Goal: Book appointment/travel/reservation

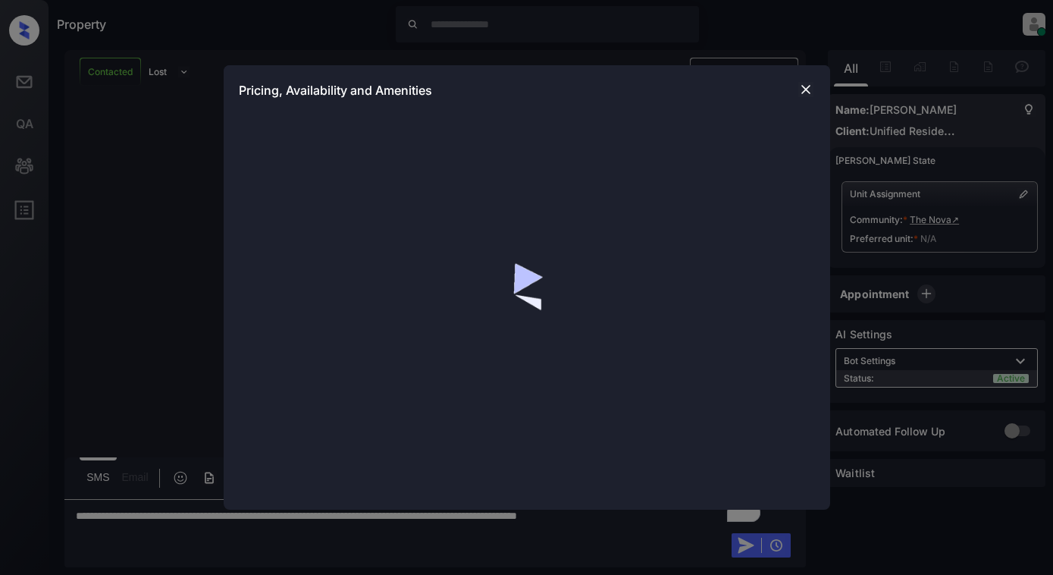
scroll to position [2233, 0]
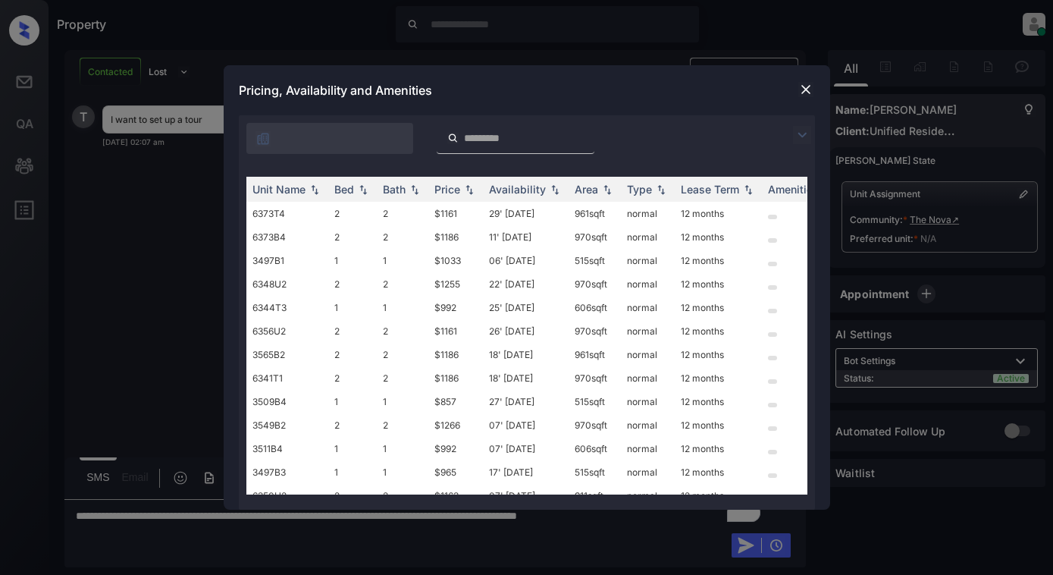
click at [802, 83] on img at bounding box center [806, 89] width 15 height 15
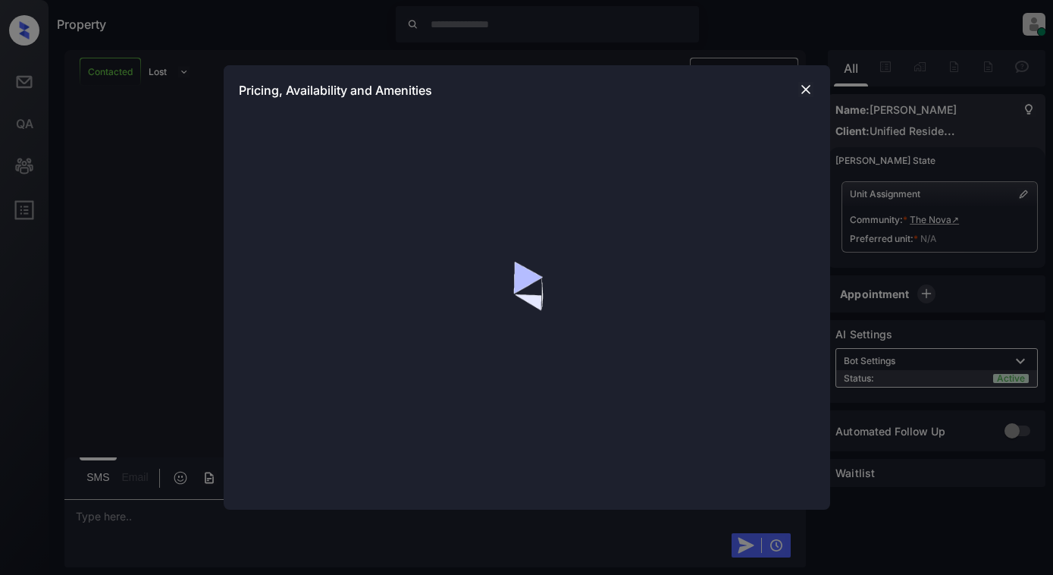
scroll to position [4922, 0]
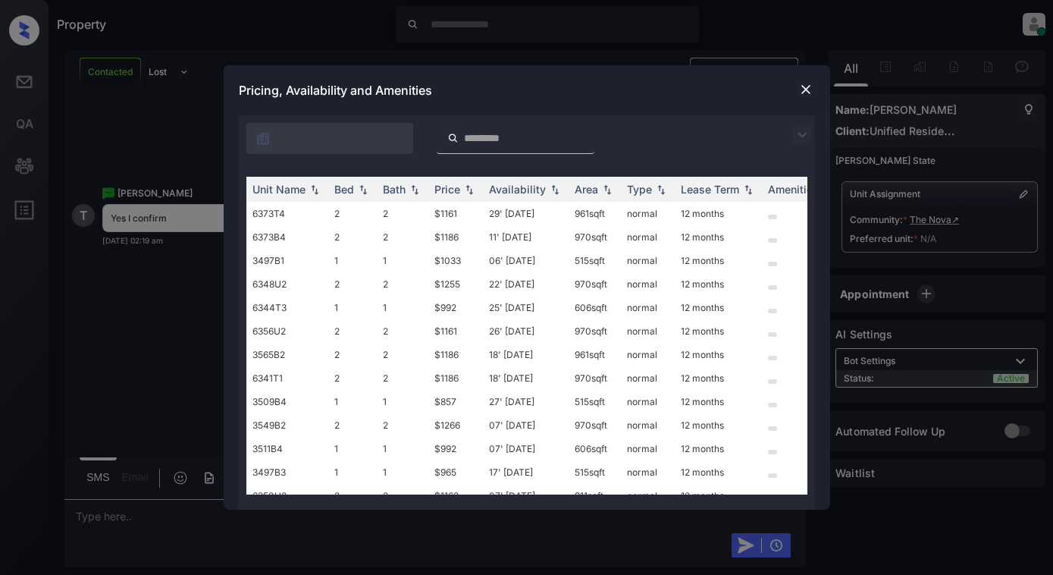
click at [799, 133] on img at bounding box center [802, 135] width 18 height 18
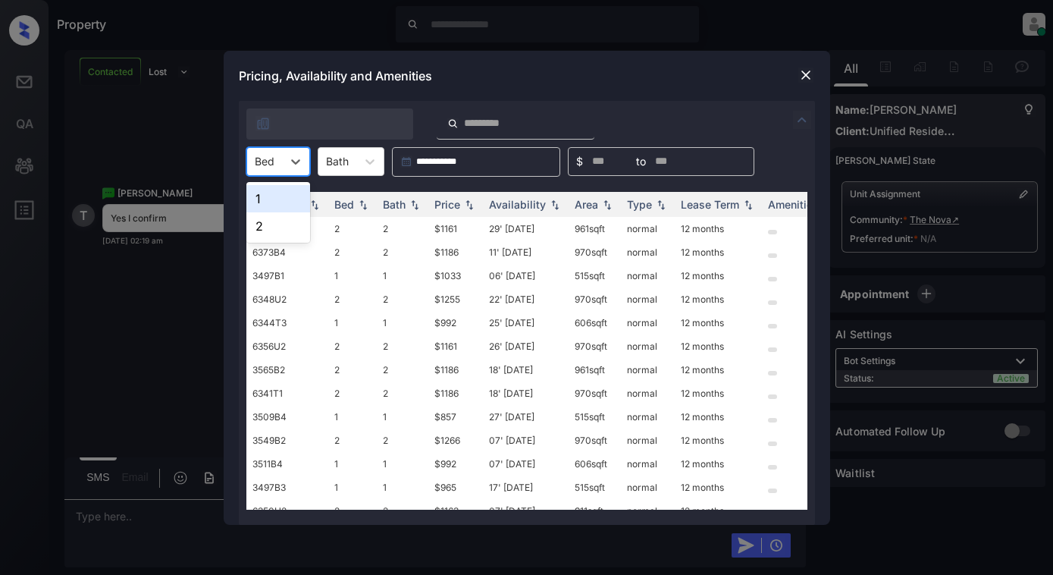
click at [275, 160] on div "Bed" at bounding box center [264, 161] width 35 height 22
click at [275, 202] on div "1" at bounding box center [278, 198] width 64 height 27
click at [457, 209] on div "Price" at bounding box center [448, 204] width 26 height 13
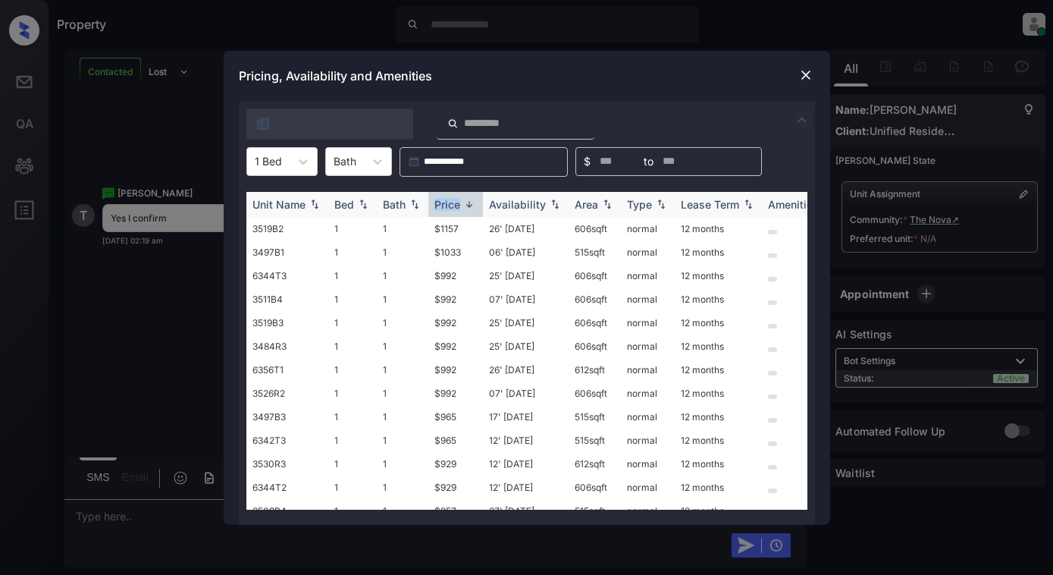
click at [457, 209] on div "Price" at bounding box center [448, 204] width 26 height 13
click at [803, 77] on img at bounding box center [806, 74] width 15 height 15
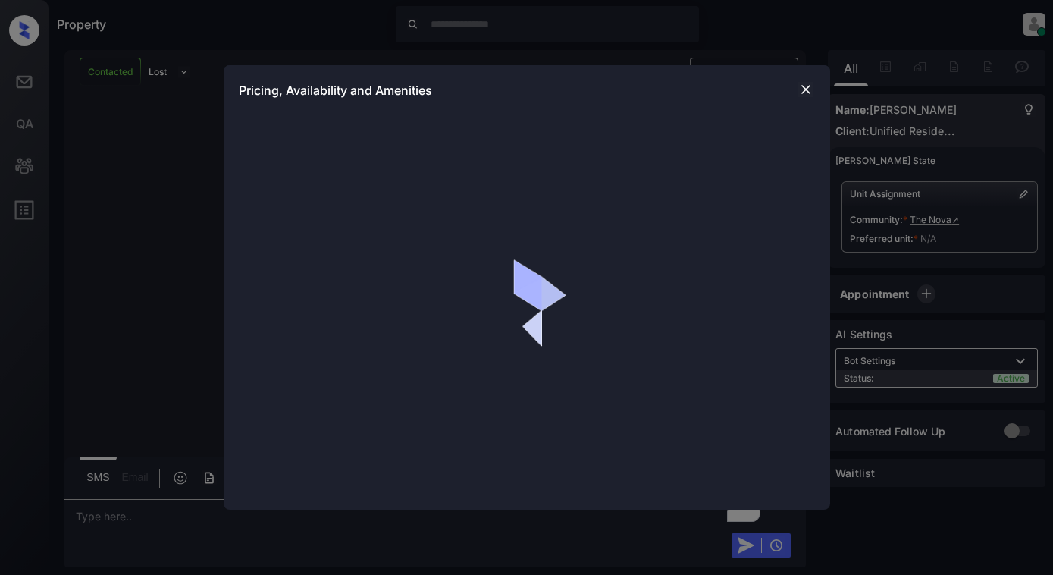
scroll to position [4664, 0]
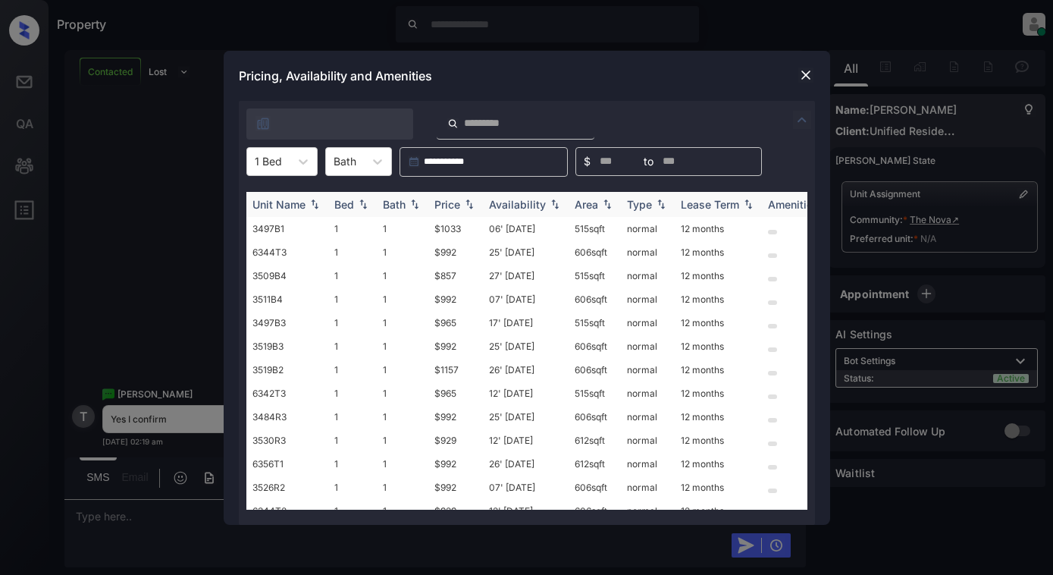
click at [462, 206] on img at bounding box center [469, 204] width 15 height 11
click at [458, 250] on td "$929" at bounding box center [455, 252] width 55 height 24
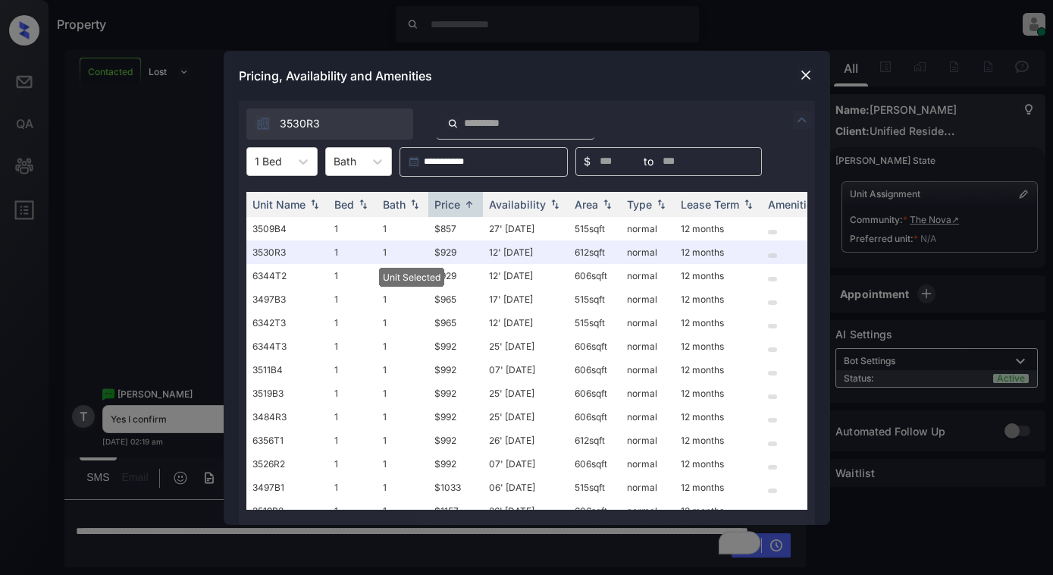
click at [800, 68] on img at bounding box center [806, 74] width 15 height 15
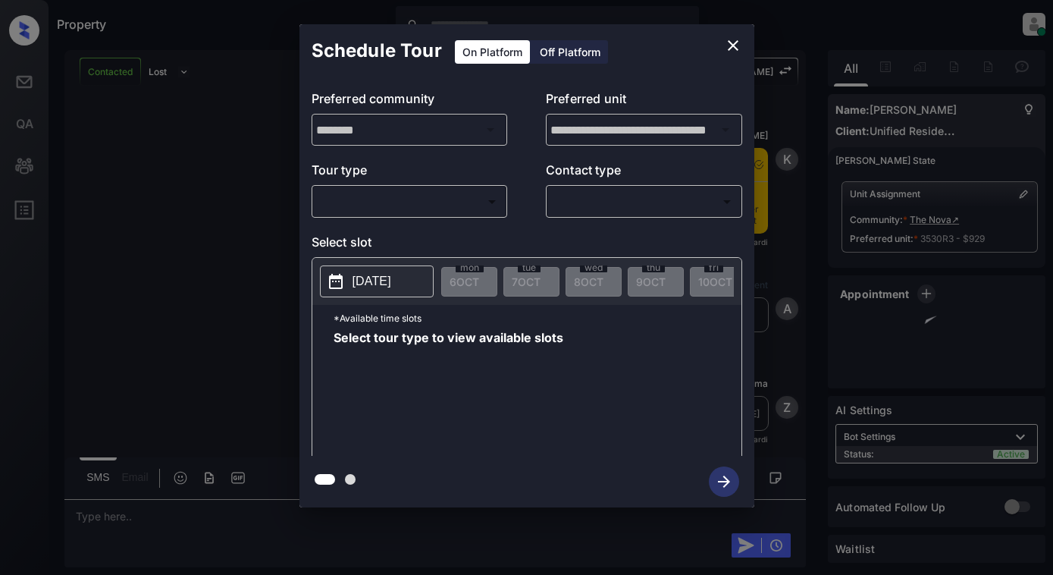
scroll to position [4505, 0]
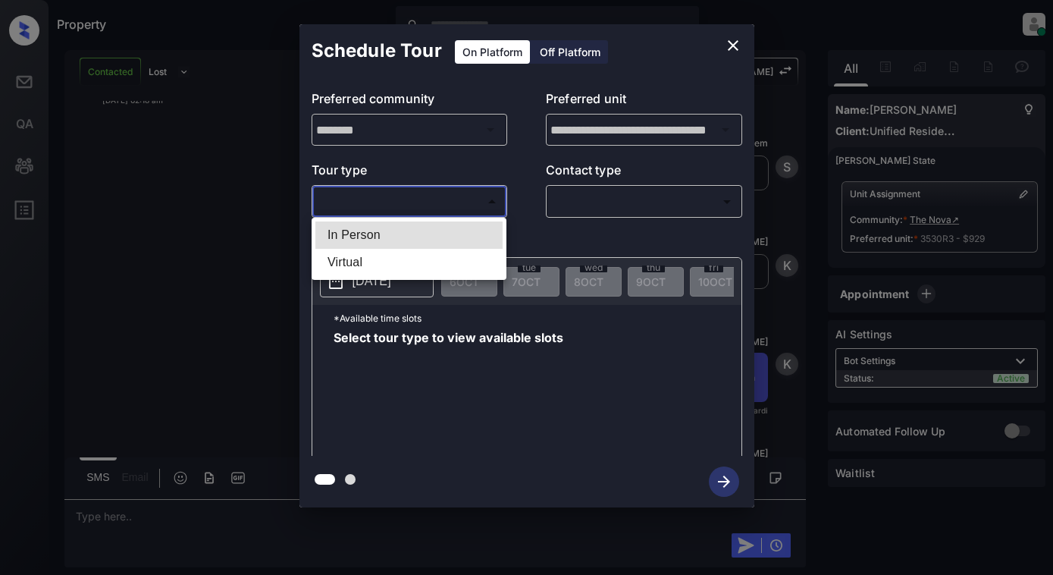
click at [391, 193] on body "Property Dominic Ceralde Online Set yourself offline Set yourself on break Prof…" at bounding box center [526, 287] width 1053 height 575
click at [395, 233] on li "In Person" at bounding box center [408, 234] width 187 height 27
type input "********"
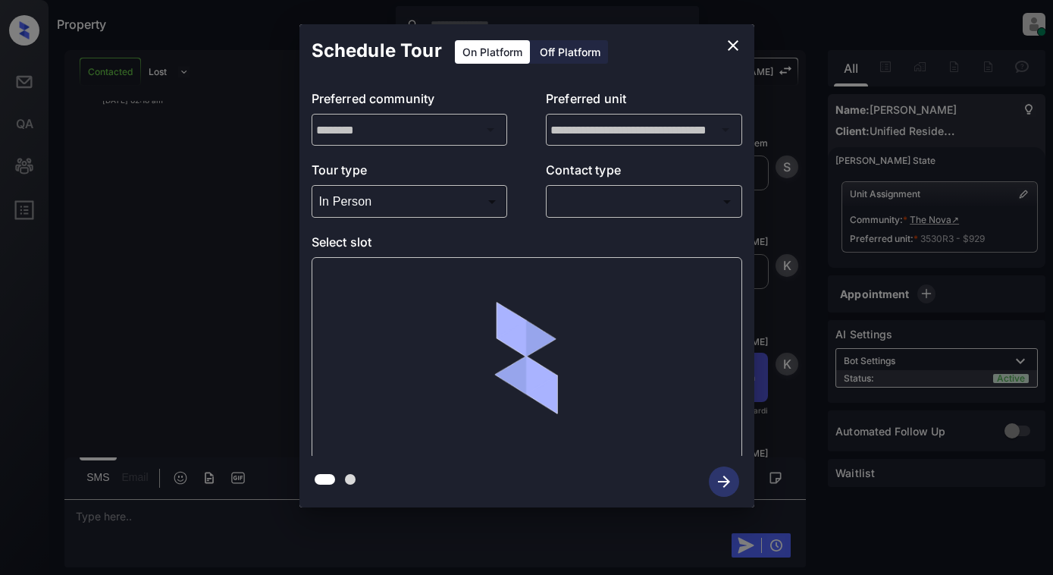
click at [638, 187] on div "​ ​" at bounding box center [644, 201] width 196 height 33
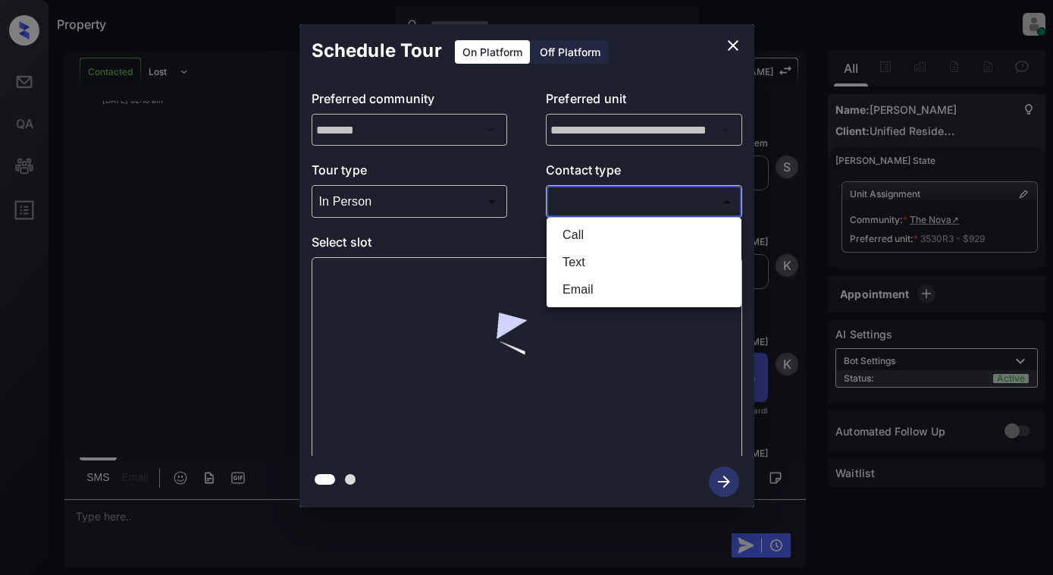
click at [634, 193] on body "Property Dominic Ceralde Online Set yourself offline Set yourself on break Prof…" at bounding box center [526, 287] width 1053 height 575
click at [626, 264] on li "Text" at bounding box center [644, 262] width 187 height 27
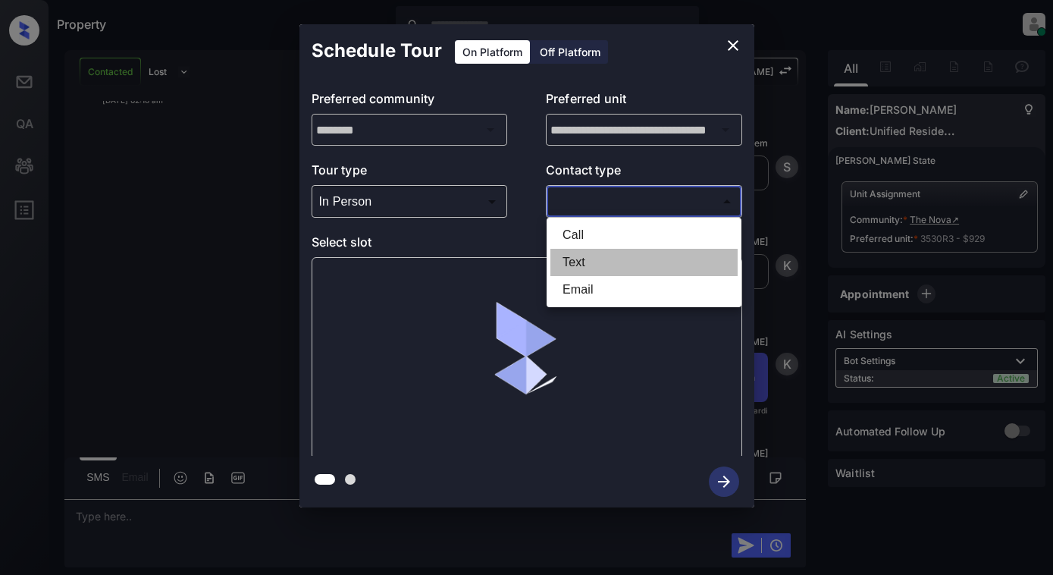
type input "****"
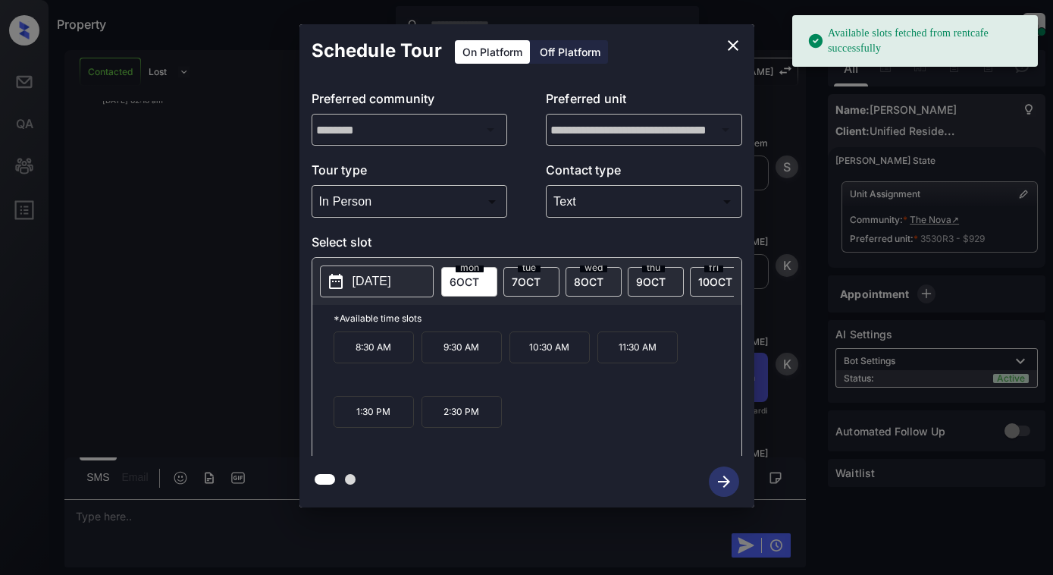
click at [376, 285] on p "2025-10-06" at bounding box center [372, 281] width 39 height 18
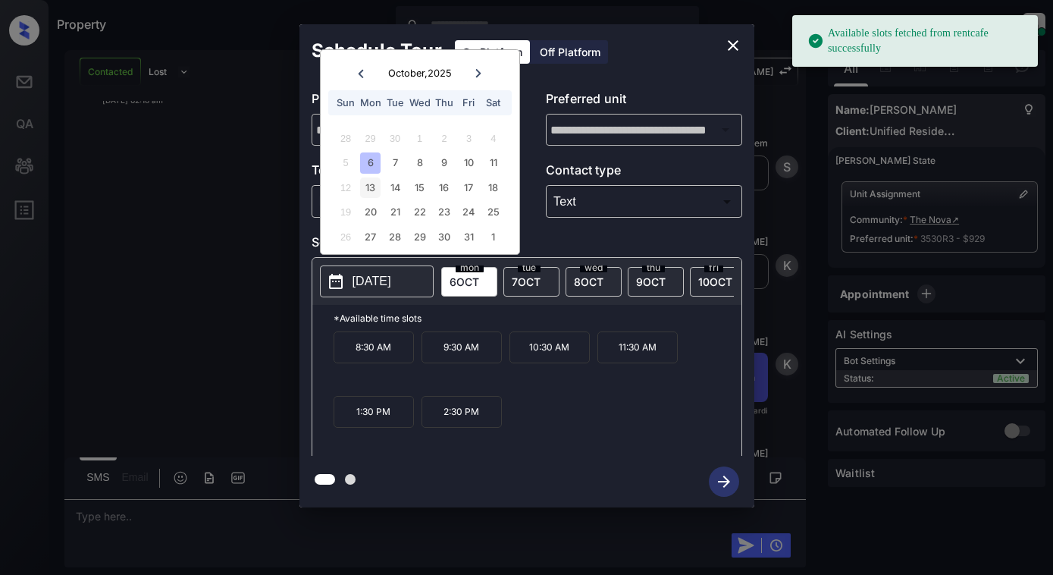
click at [372, 180] on div "13" at bounding box center [370, 187] width 20 height 20
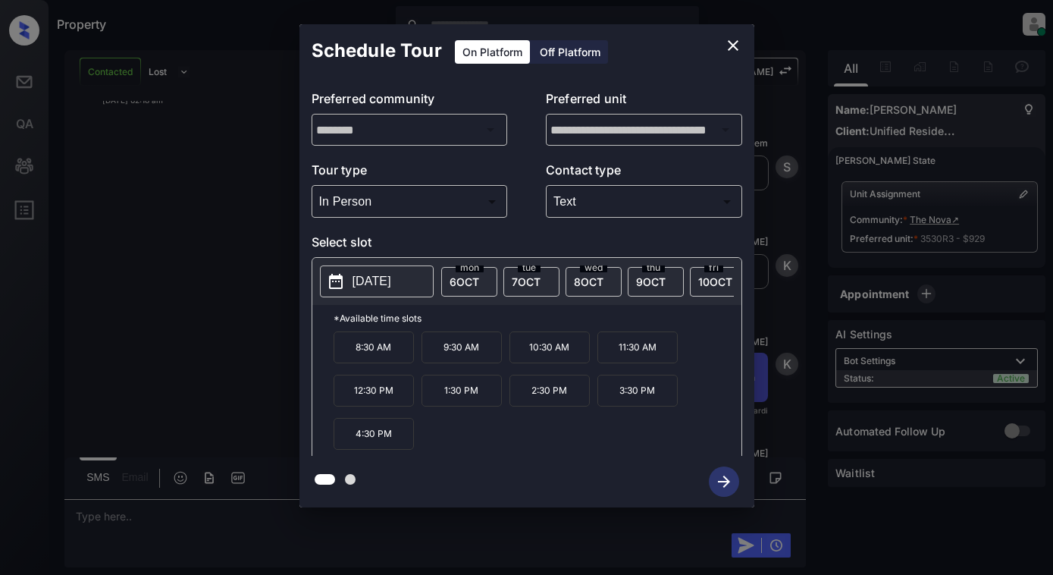
click at [382, 437] on p "4:30 PM" at bounding box center [374, 434] width 80 height 32
click at [715, 478] on icon "button" at bounding box center [724, 481] width 30 height 30
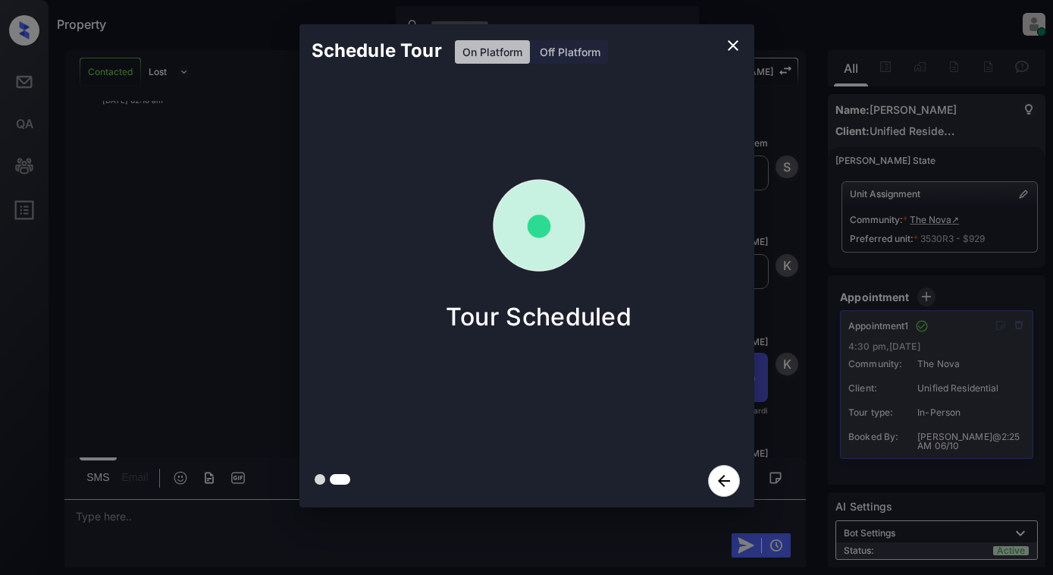
click at [206, 292] on div "Schedule Tour On Platform Off Platform Tour Scheduled" at bounding box center [526, 266] width 1053 height 532
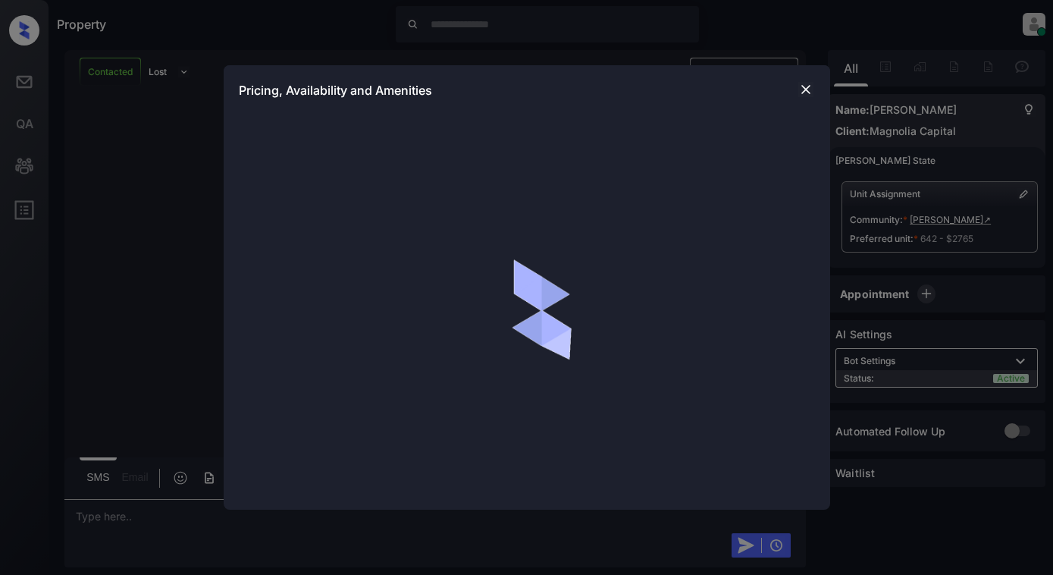
scroll to position [758, 0]
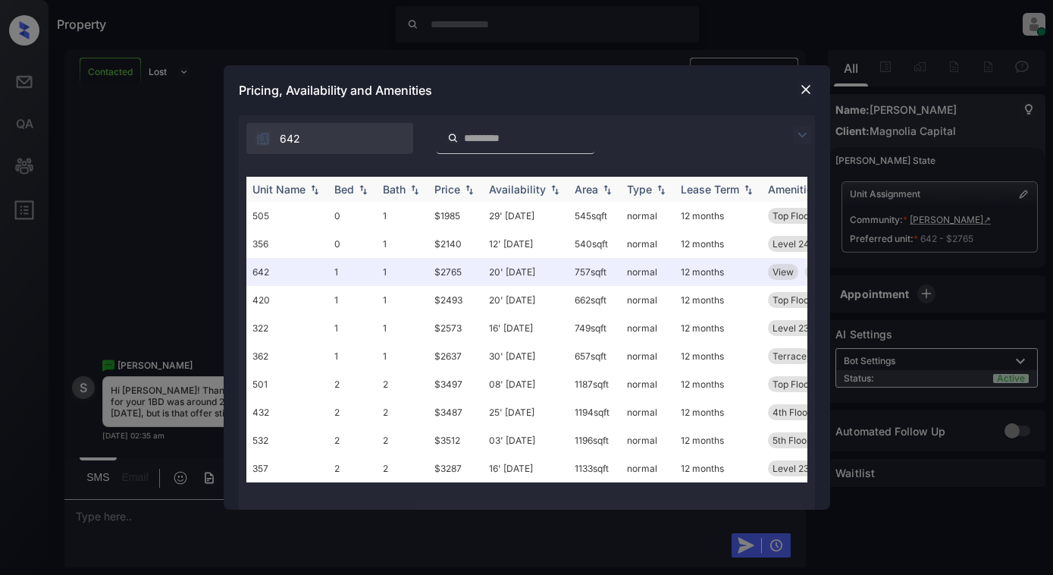
click at [451, 194] on div "Price" at bounding box center [448, 189] width 26 height 13
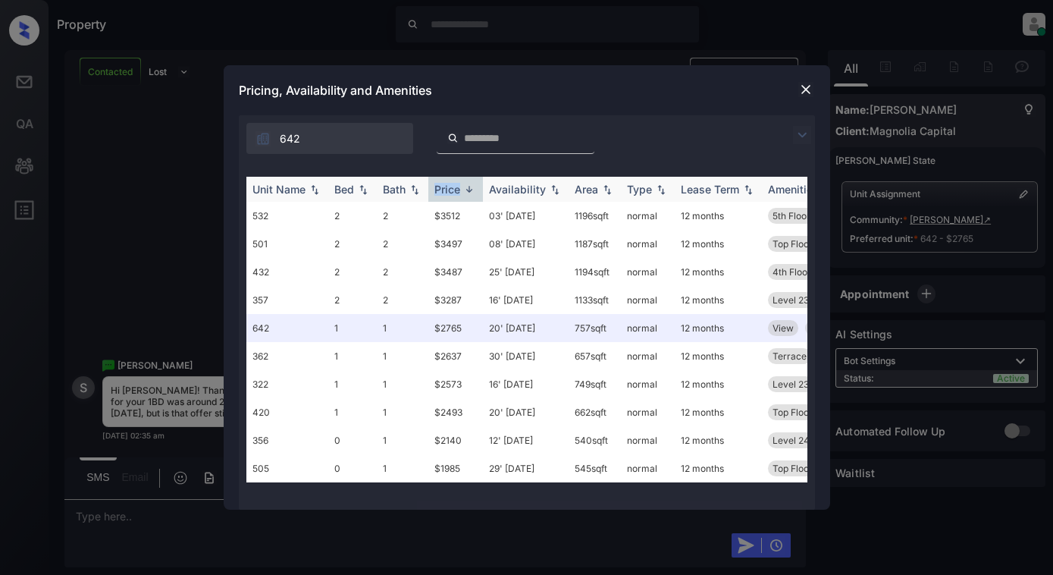
click at [451, 194] on div "Price" at bounding box center [448, 189] width 26 height 13
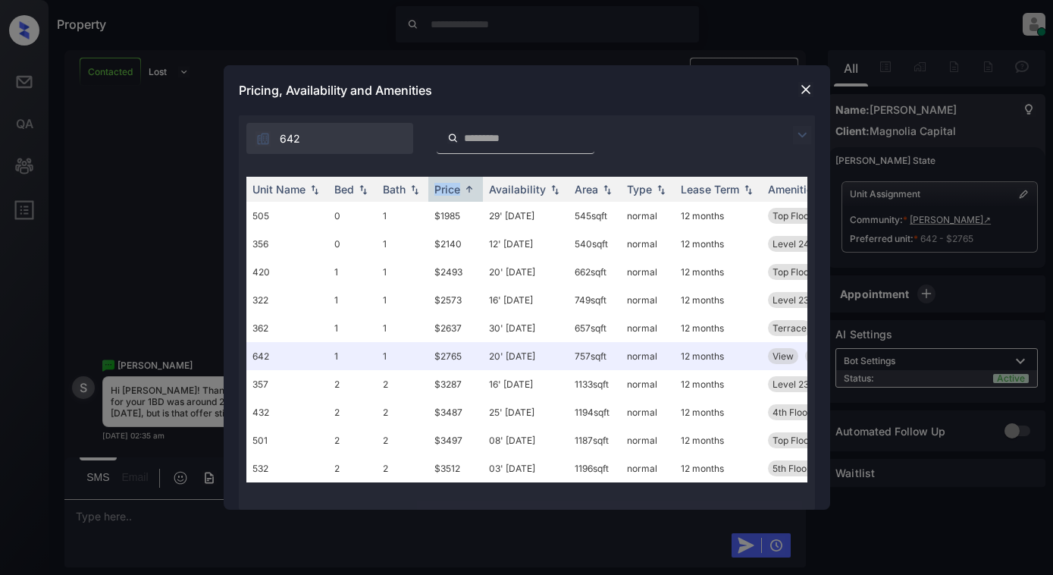
click at [808, 90] on img at bounding box center [806, 89] width 15 height 15
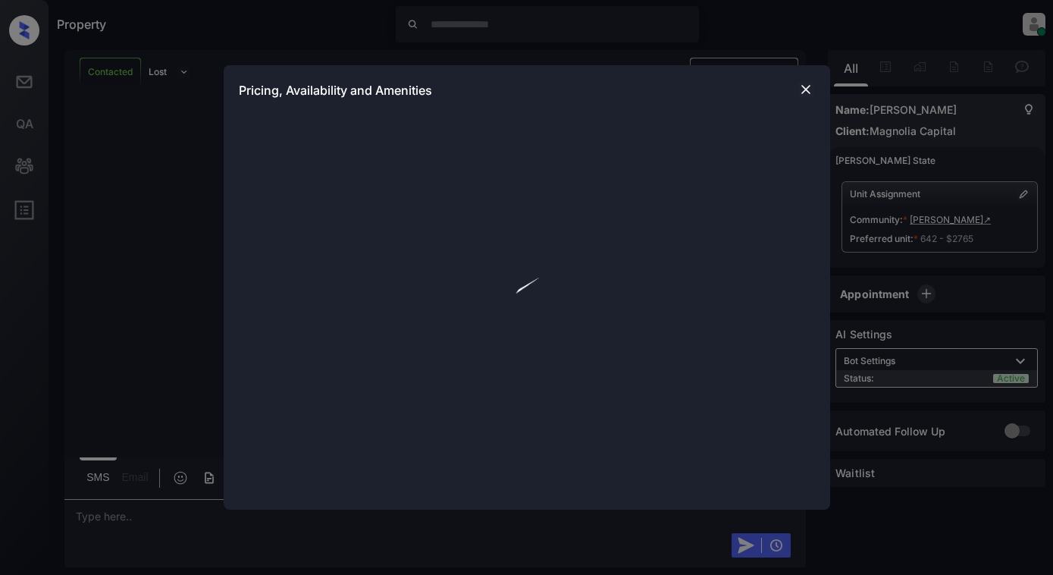
scroll to position [758, 0]
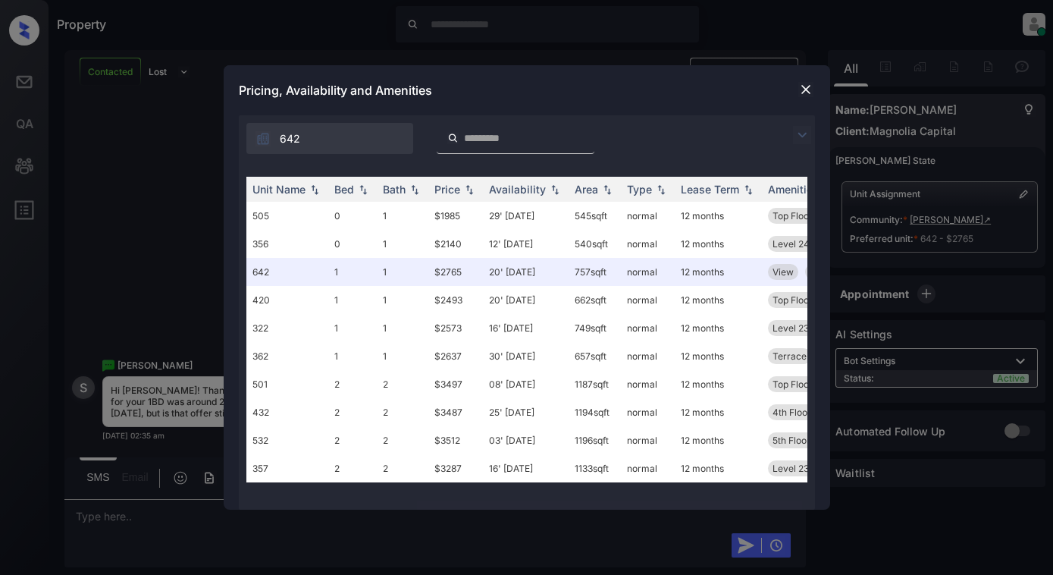
click at [802, 133] on img at bounding box center [802, 135] width 18 height 18
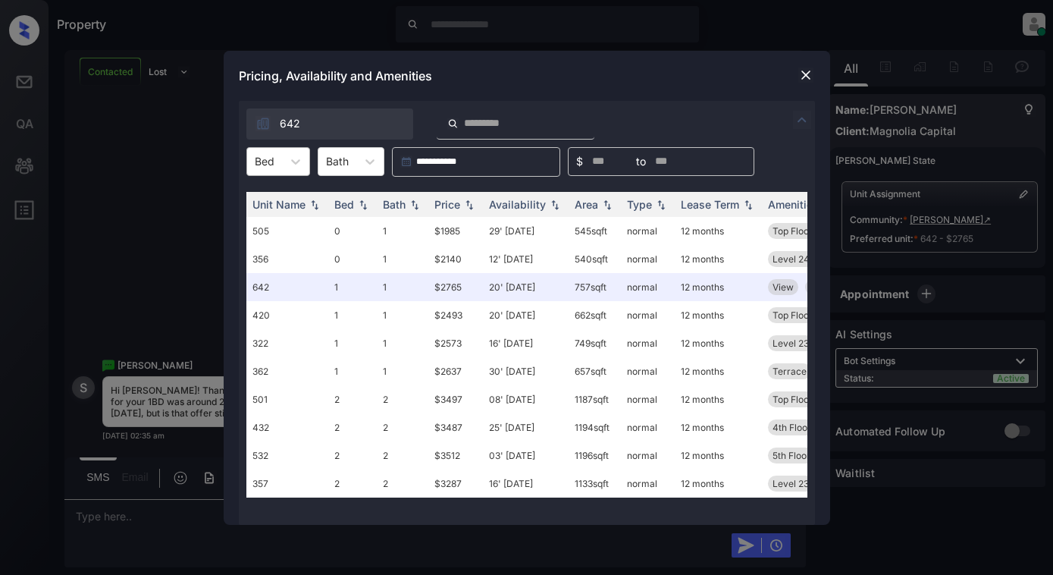
click at [250, 161] on div "Bed" at bounding box center [264, 161] width 35 height 22
click at [271, 231] on div "1" at bounding box center [278, 225] width 64 height 27
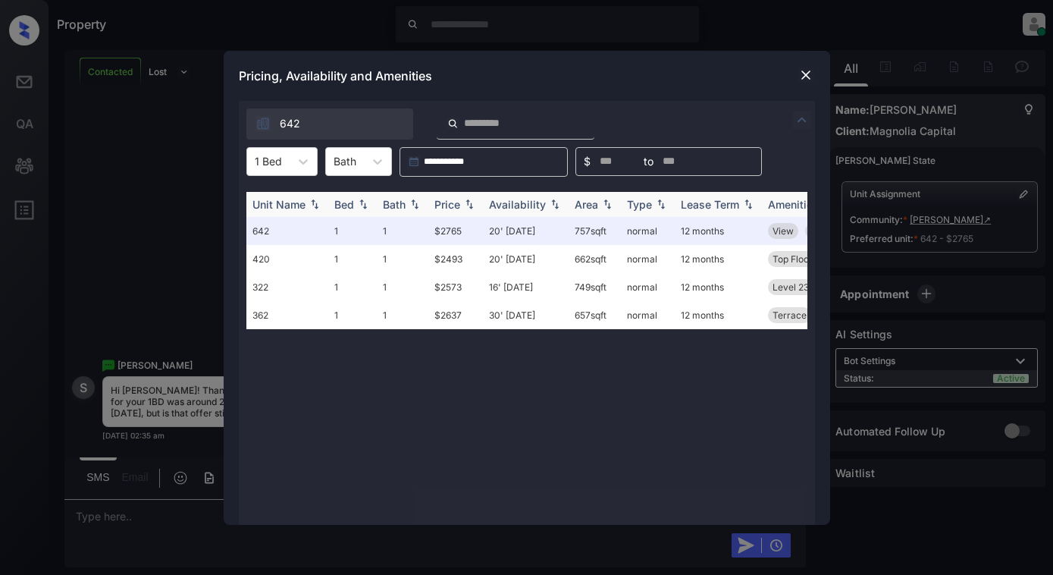
click at [454, 199] on div "Price" at bounding box center [448, 204] width 26 height 13
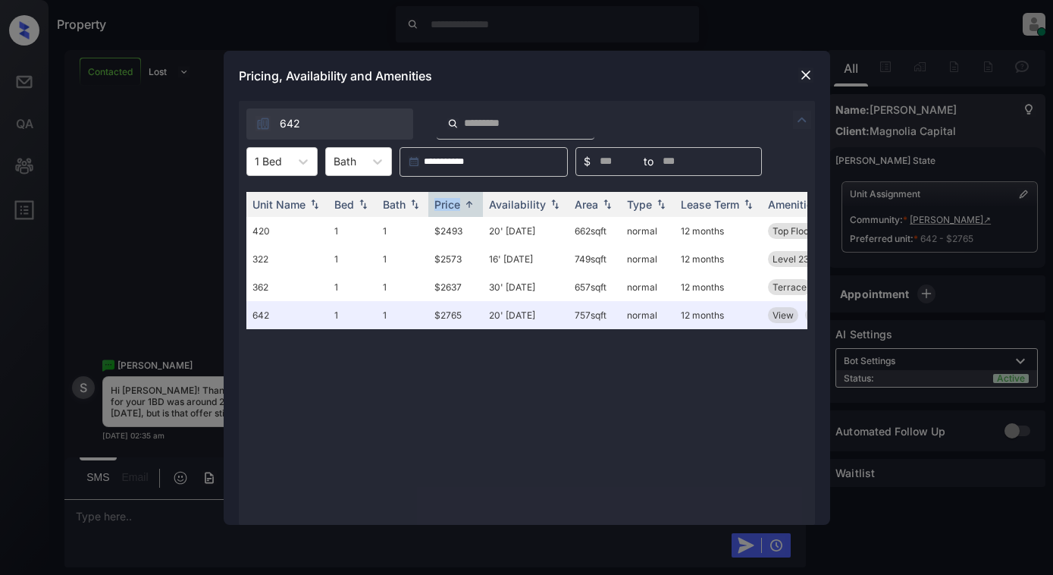
click at [799, 80] on img at bounding box center [806, 74] width 15 height 15
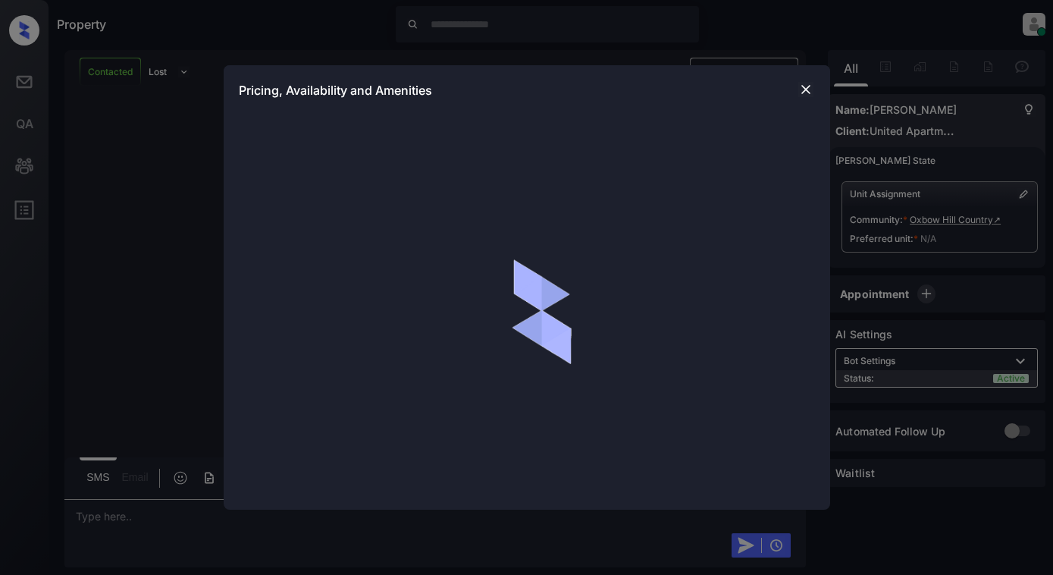
scroll to position [6116, 0]
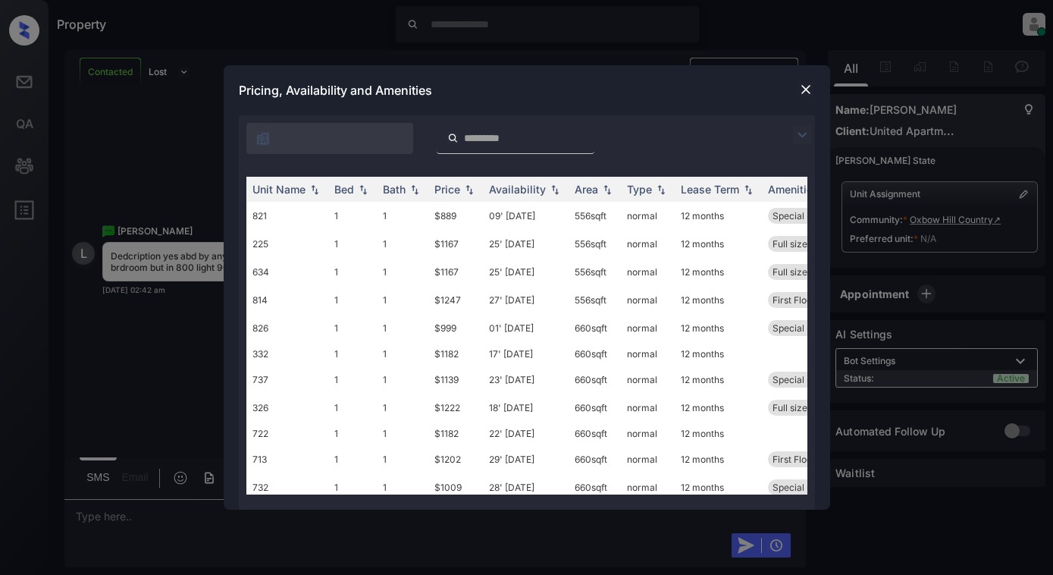
click at [794, 133] on img at bounding box center [802, 135] width 18 height 18
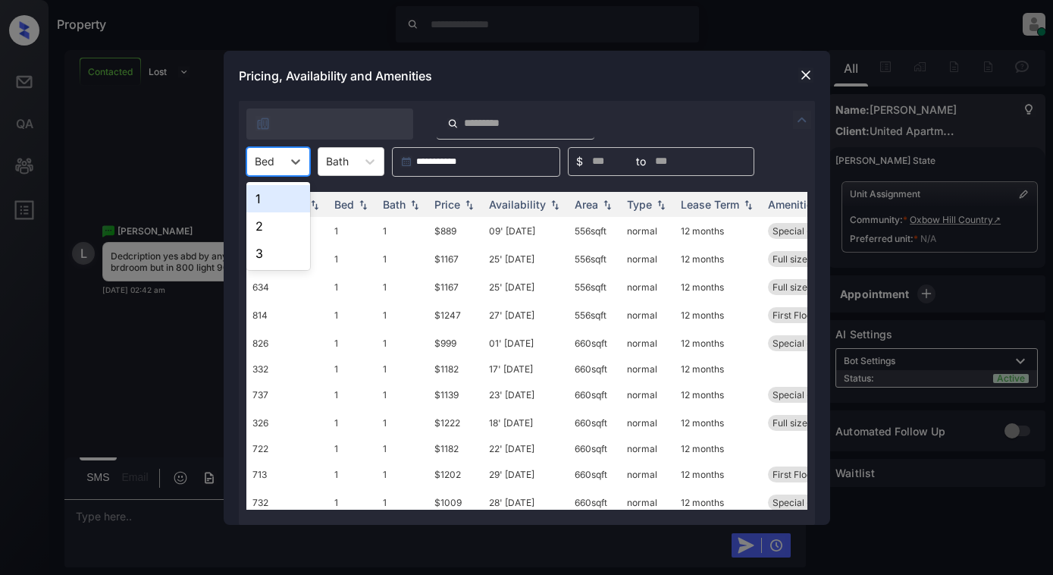
click at [281, 163] on div "Bed" at bounding box center [264, 161] width 35 height 22
click at [271, 202] on div "1" at bounding box center [278, 198] width 64 height 27
click at [413, 204] on img at bounding box center [414, 204] width 15 height 11
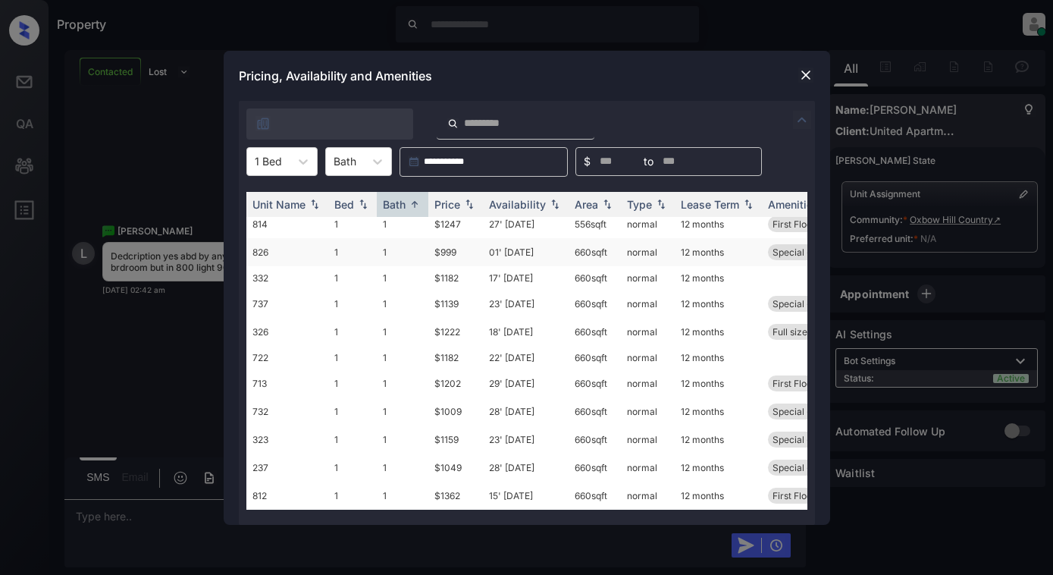
scroll to position [102, 0]
click at [808, 72] on img at bounding box center [806, 74] width 15 height 15
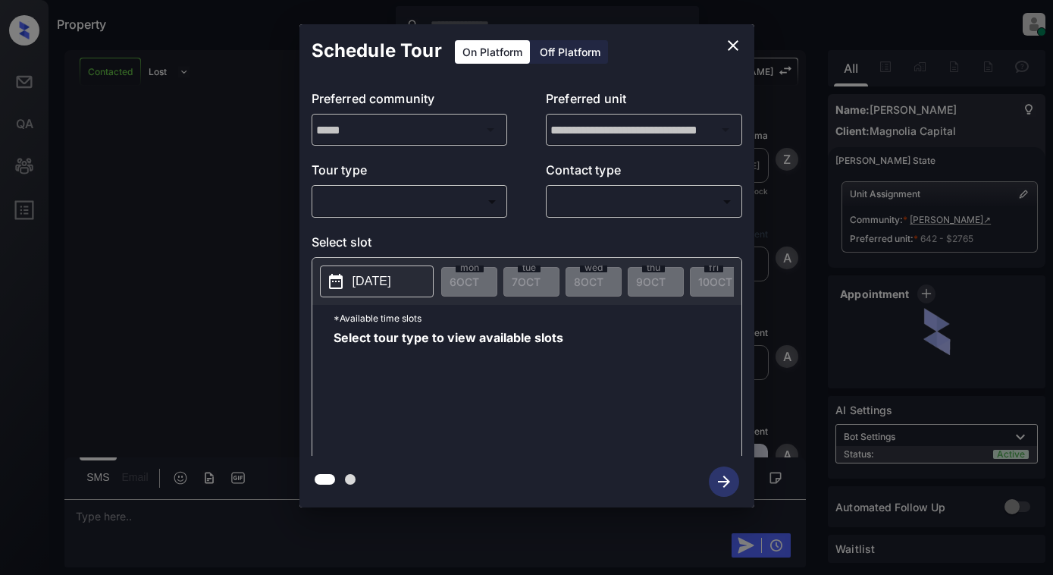
scroll to position [1618, 0]
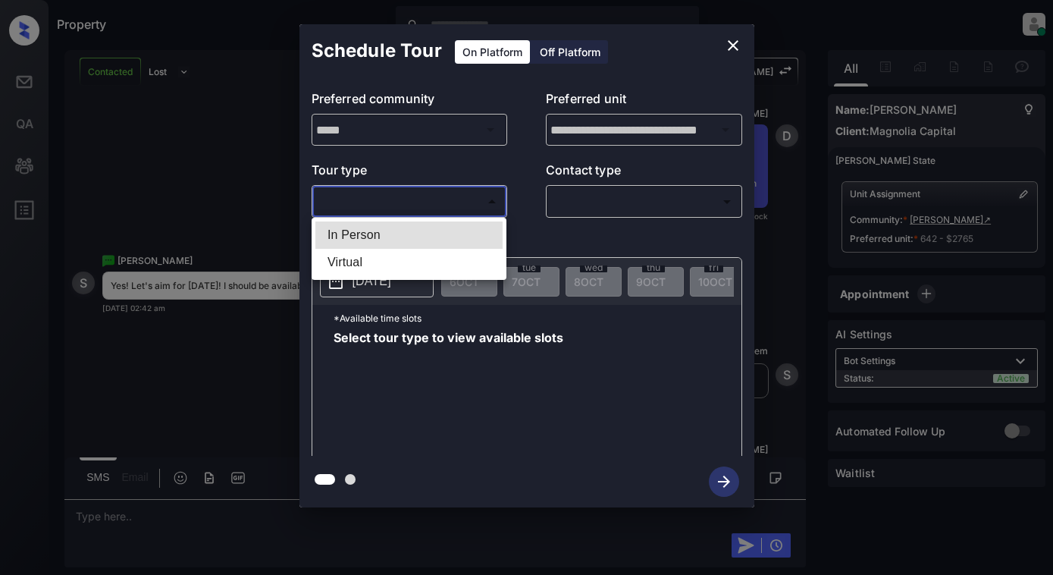
click at [441, 193] on body "Property [PERSON_NAME] Online Set yourself offline Set yourself on break Profil…" at bounding box center [526, 287] width 1053 height 575
click at [428, 237] on li "In Person" at bounding box center [408, 234] width 187 height 27
type input "********"
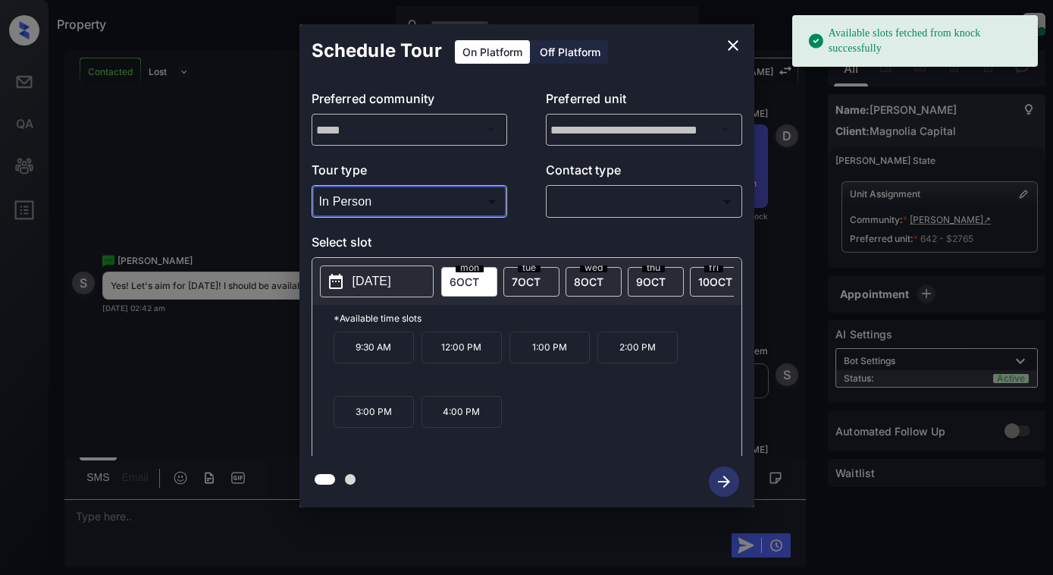
click at [391, 281] on p "2025-10-06" at bounding box center [372, 281] width 39 height 18
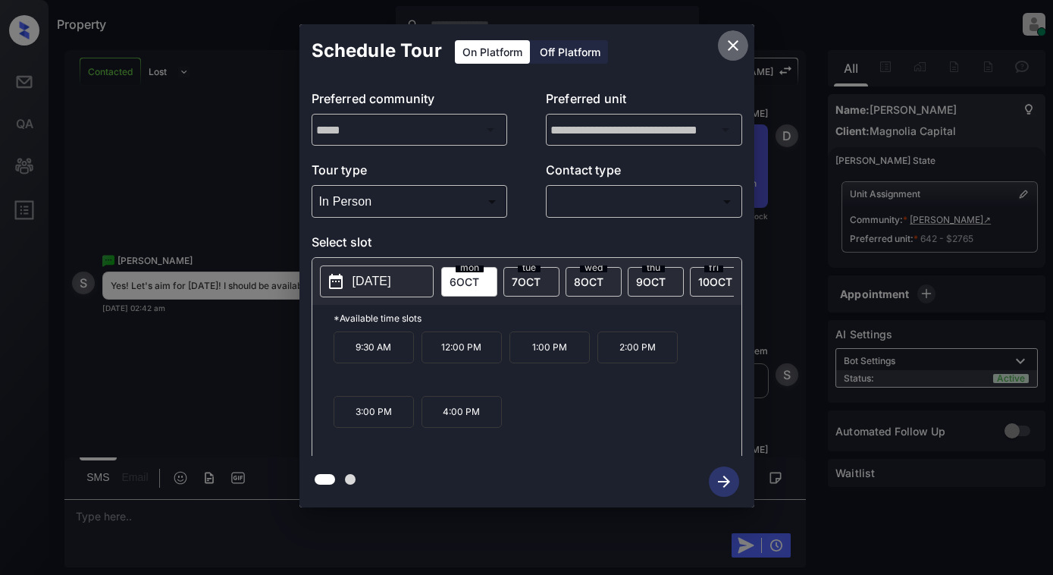
click at [733, 41] on icon "close" at bounding box center [733, 45] width 18 height 18
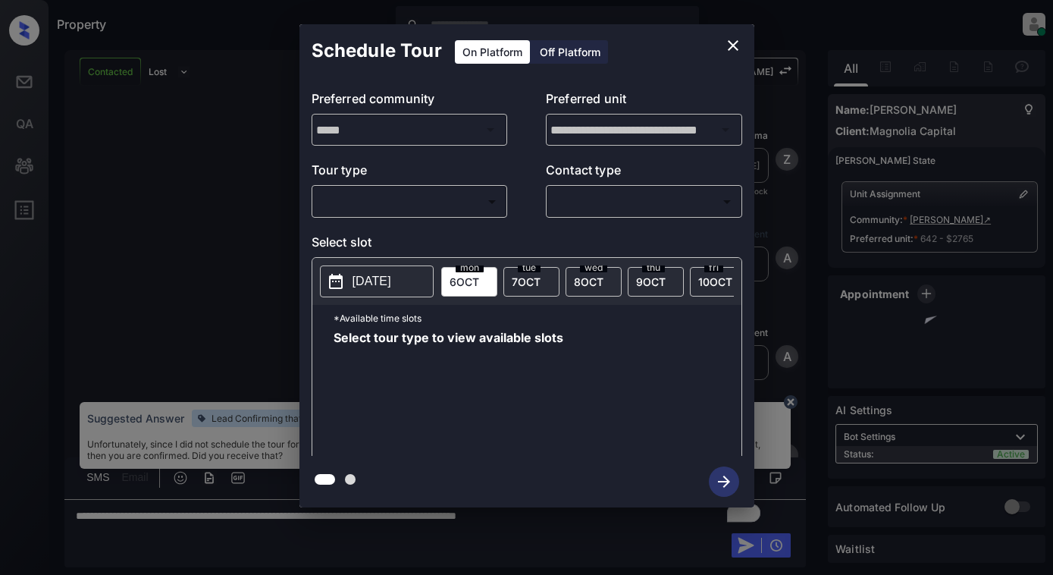
scroll to position [2073, 0]
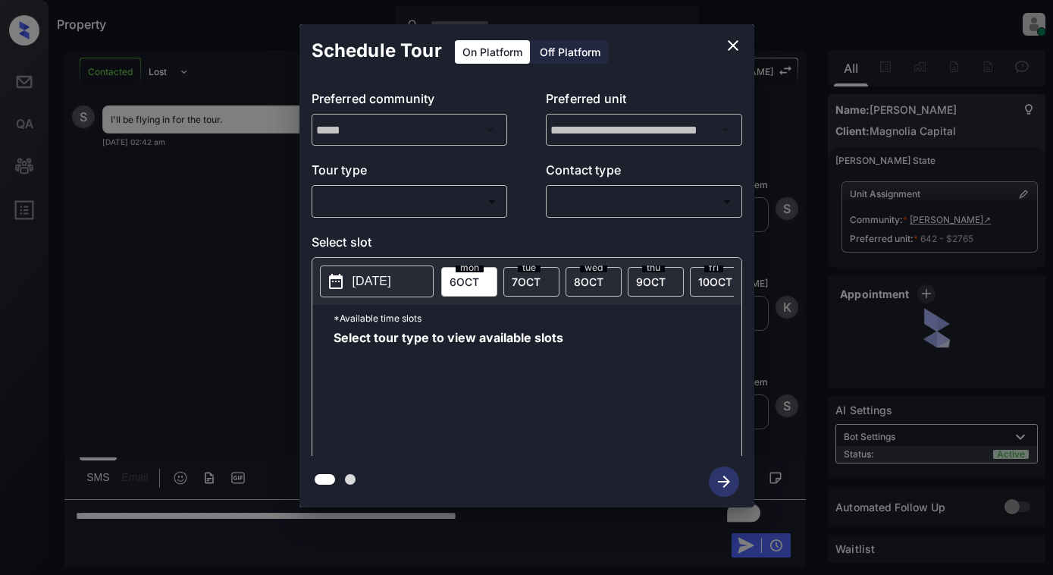
click at [422, 213] on body "Property Dominic Ceralde Online Set yourself offline Set yourself on break Prof…" at bounding box center [526, 287] width 1053 height 575
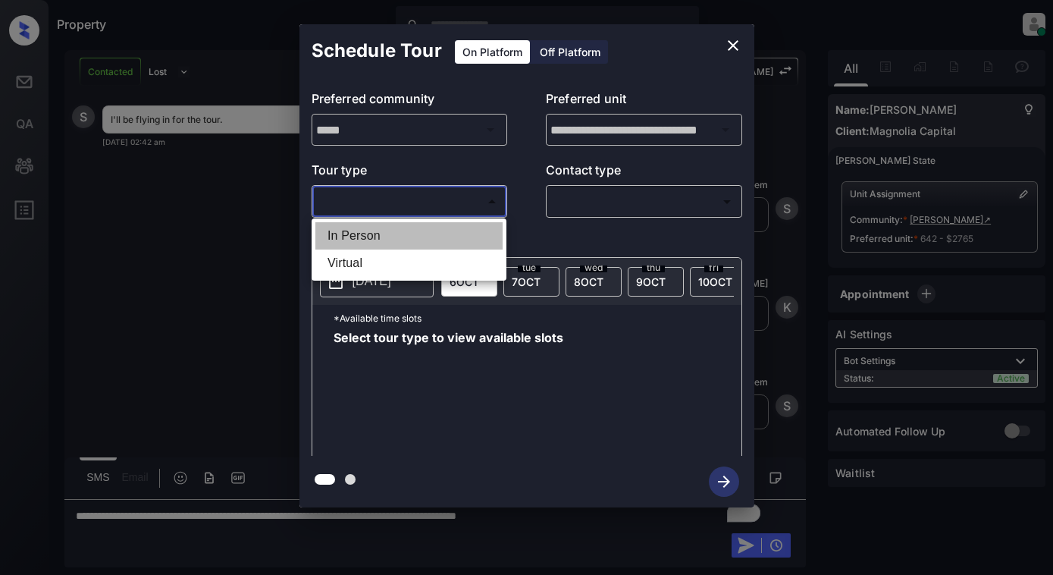
click at [422, 237] on li "In Person" at bounding box center [408, 235] width 187 height 27
type input "********"
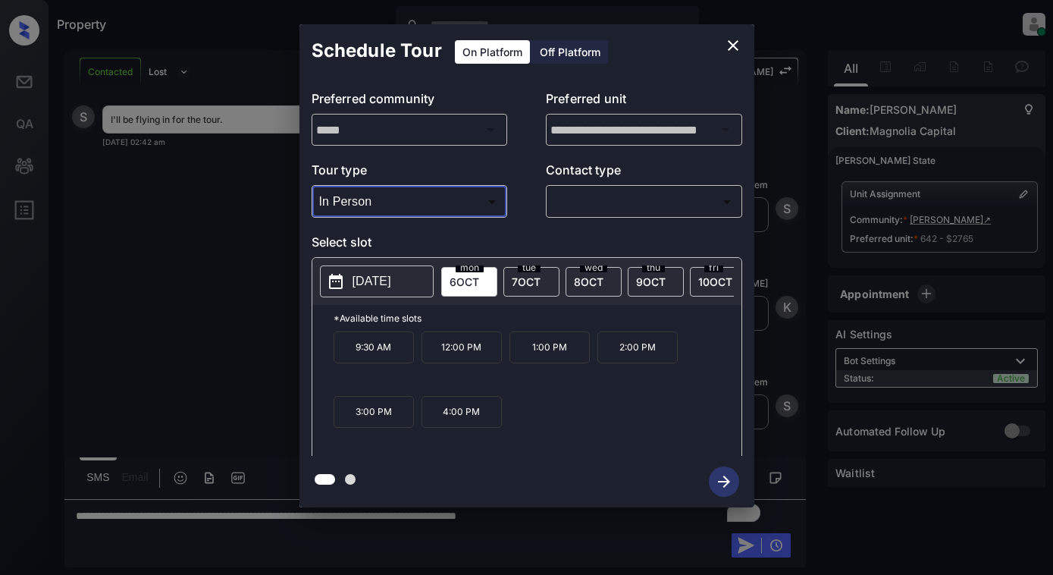
click at [374, 296] on button "2025-10-06" at bounding box center [377, 281] width 114 height 32
click at [730, 43] on icon "close" at bounding box center [733, 45] width 18 height 18
